Goal: Transaction & Acquisition: Purchase product/service

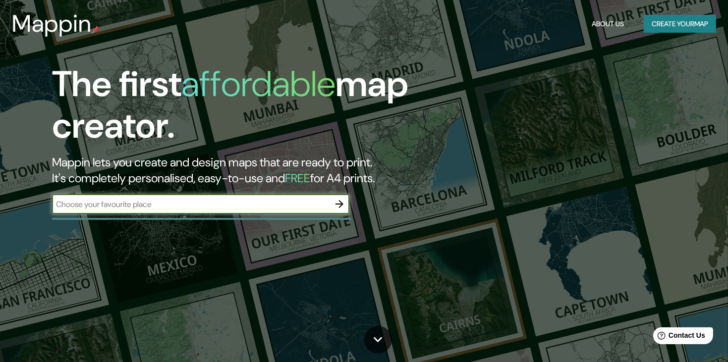
click at [171, 199] on input "text" at bounding box center [191, 204] width 278 height 11
click at [673, 20] on button "Create your map" at bounding box center [680, 24] width 72 height 18
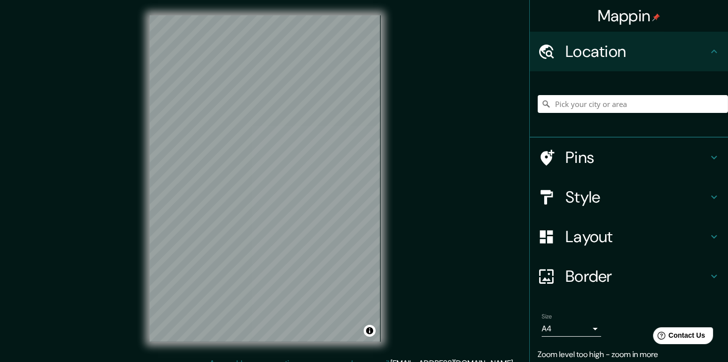
click at [581, 267] on h4 "Border" at bounding box center [637, 277] width 143 height 20
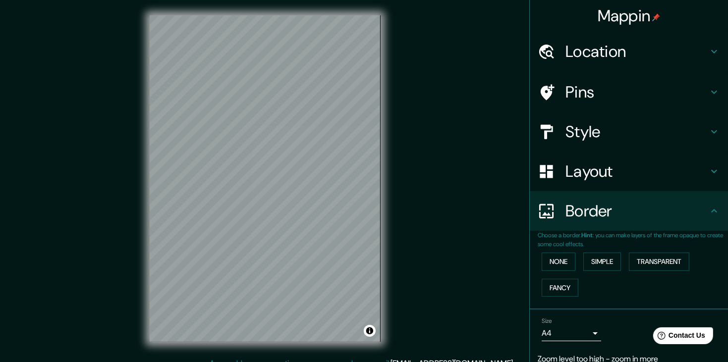
click at [625, 162] on h4 "Layout" at bounding box center [637, 172] width 143 height 20
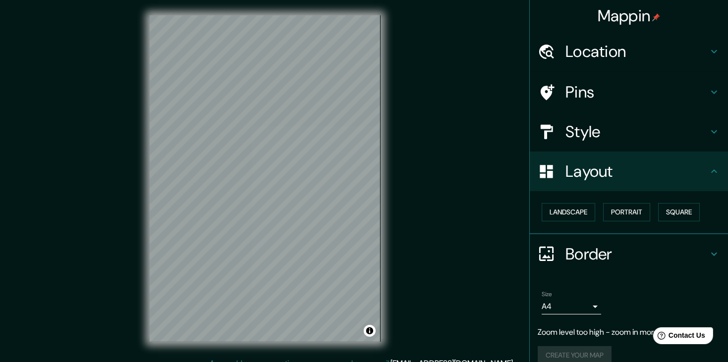
click at [615, 52] on h4 "Location" at bounding box center [637, 52] width 143 height 20
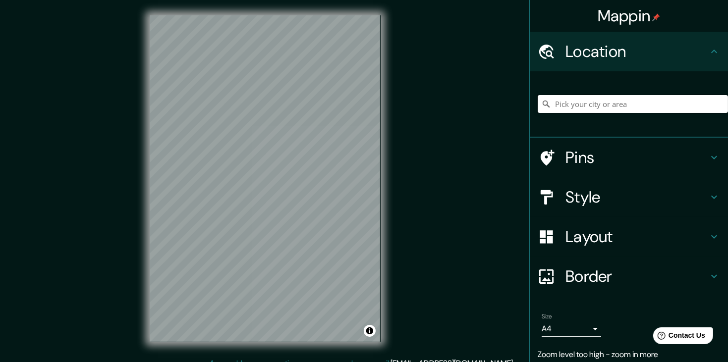
click at [635, 97] on input "Pick your city or area" at bounding box center [633, 104] width 190 height 18
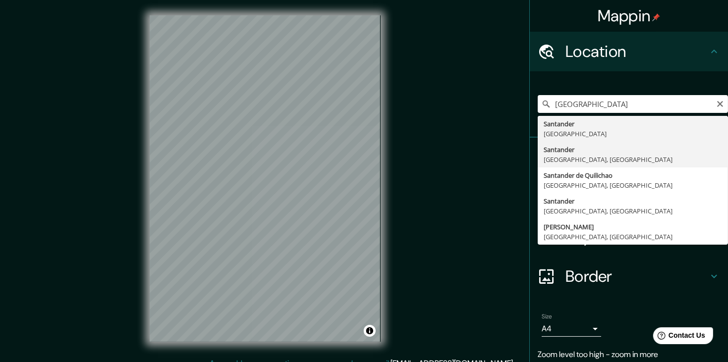
type input "[GEOGRAPHIC_DATA], [GEOGRAPHIC_DATA], [GEOGRAPHIC_DATA]"
